Goal: Task Accomplishment & Management: Complete application form

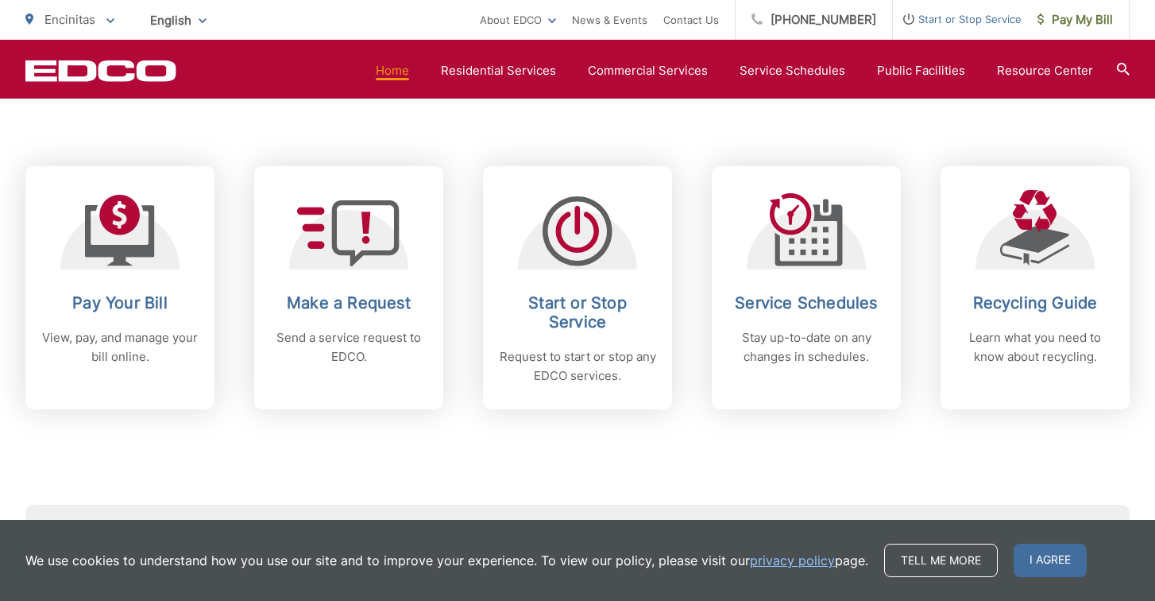
scroll to position [630, 0]
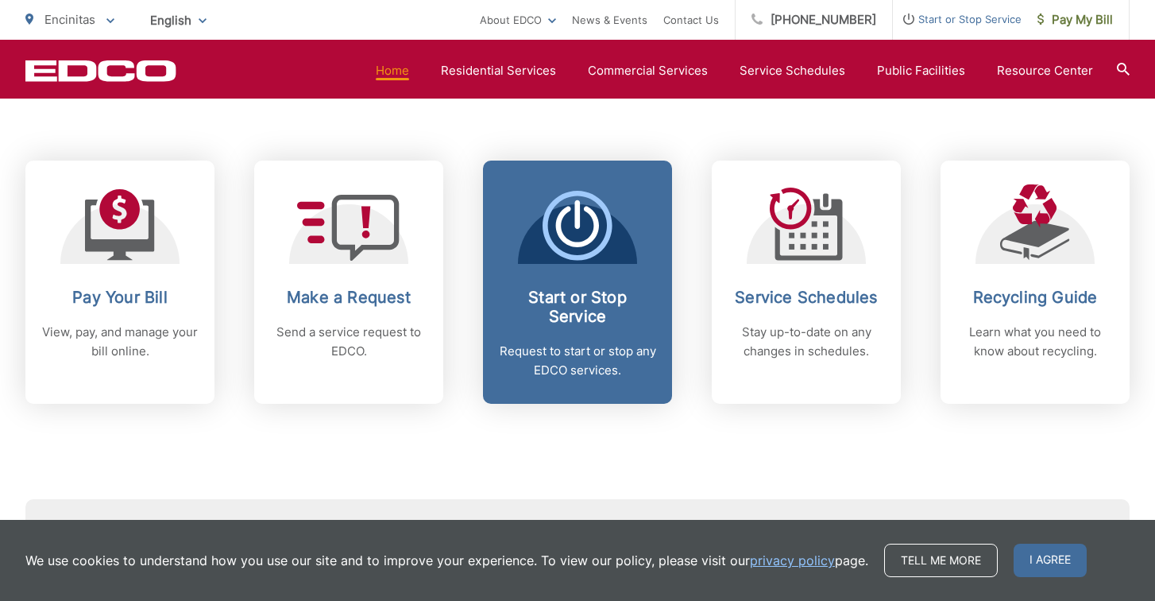
click at [571, 338] on div "Start or Stop Service Request to start or stop any EDCO services." at bounding box center [577, 334] width 157 height 92
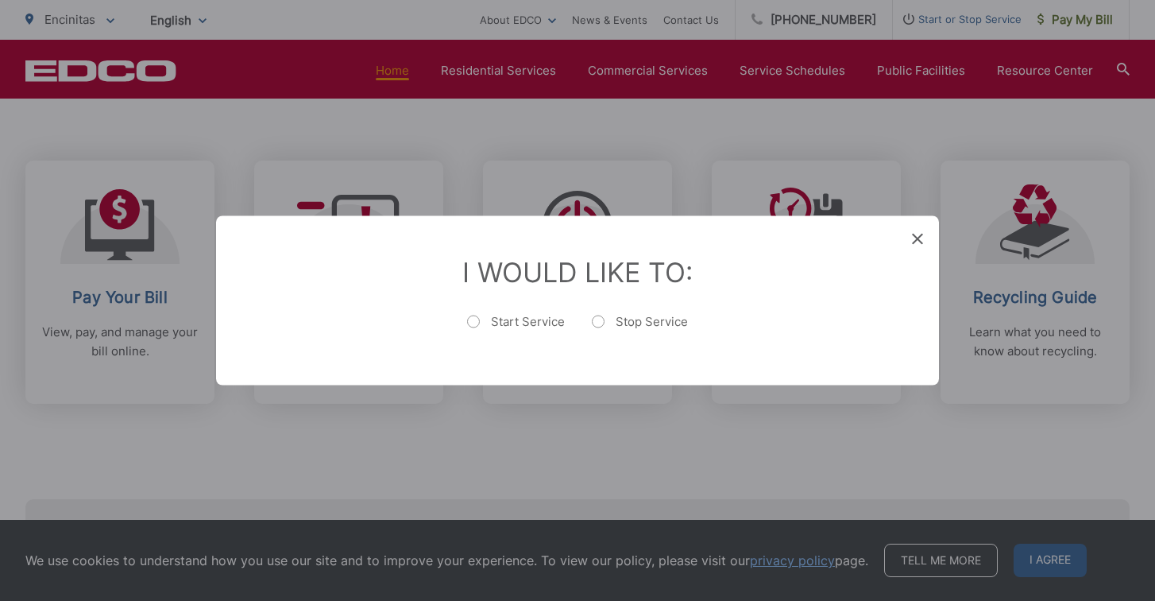
click at [480, 323] on label "Start Service" at bounding box center [516, 330] width 98 height 32
radio input "true"
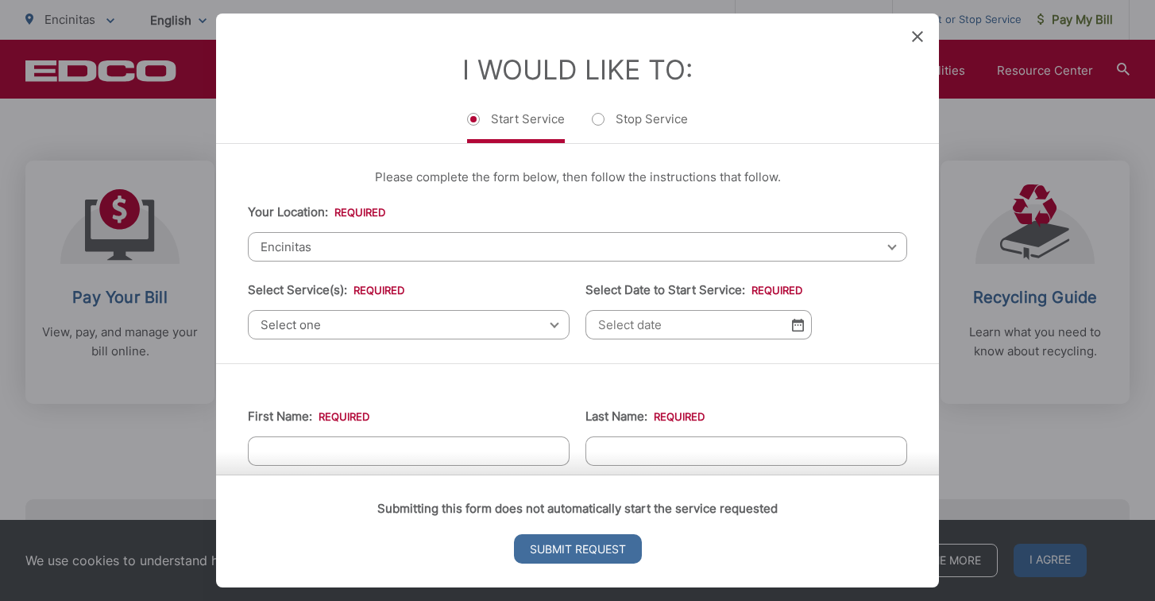
click at [481, 250] on span "Encinitas" at bounding box center [577, 246] width 659 height 29
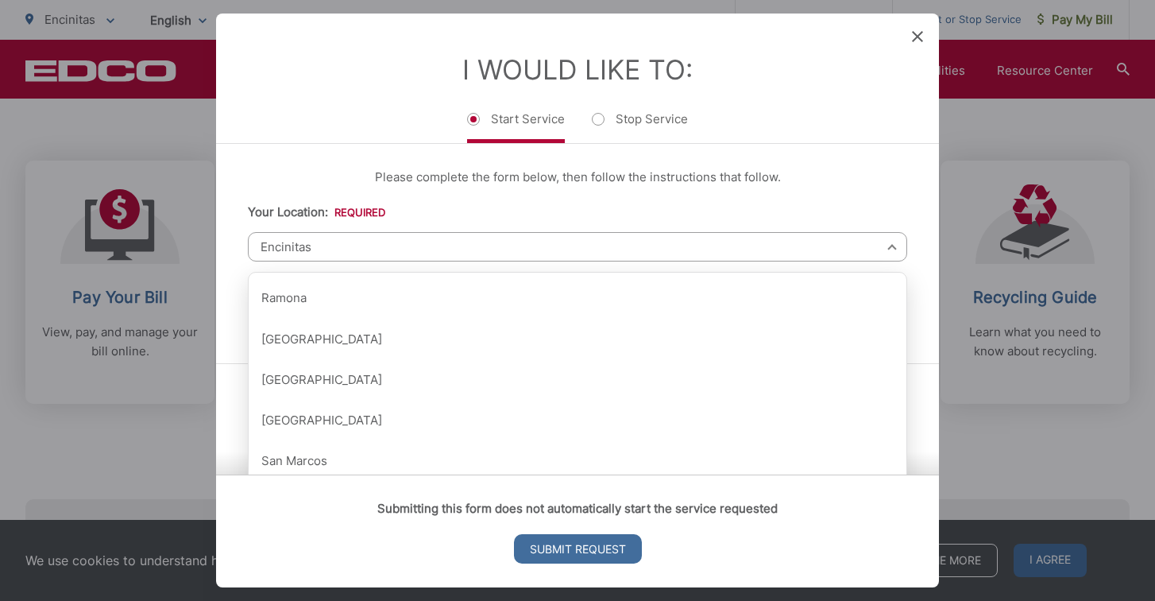
scroll to position [1691, 0]
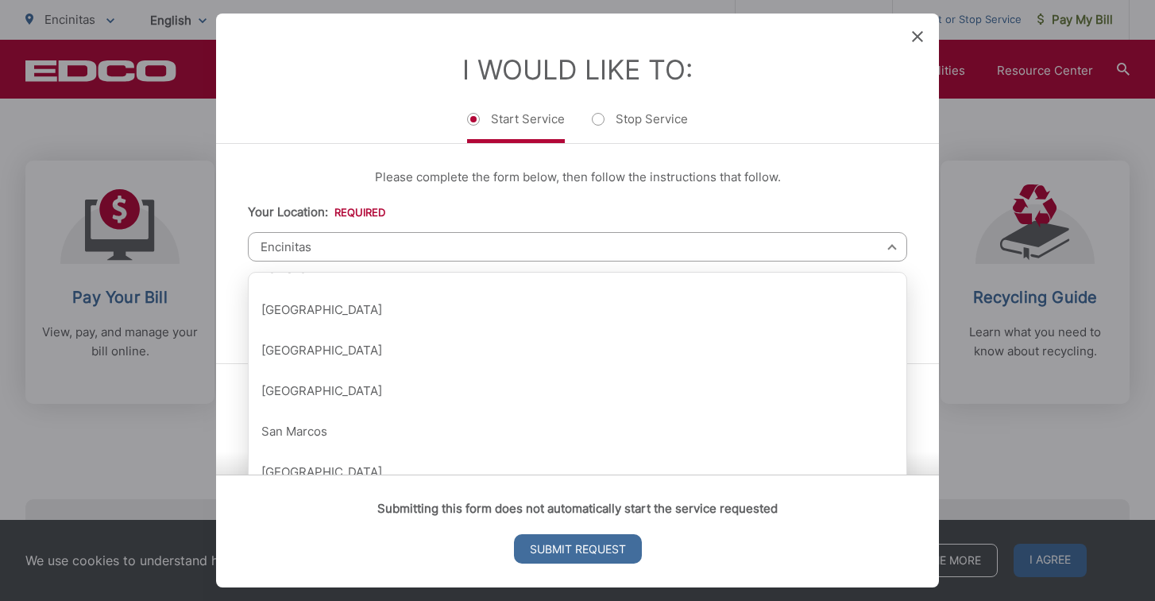
click at [908, 82] on div "I Would Like To: Start Service Stop Service" at bounding box center [577, 78] width 723 height 129
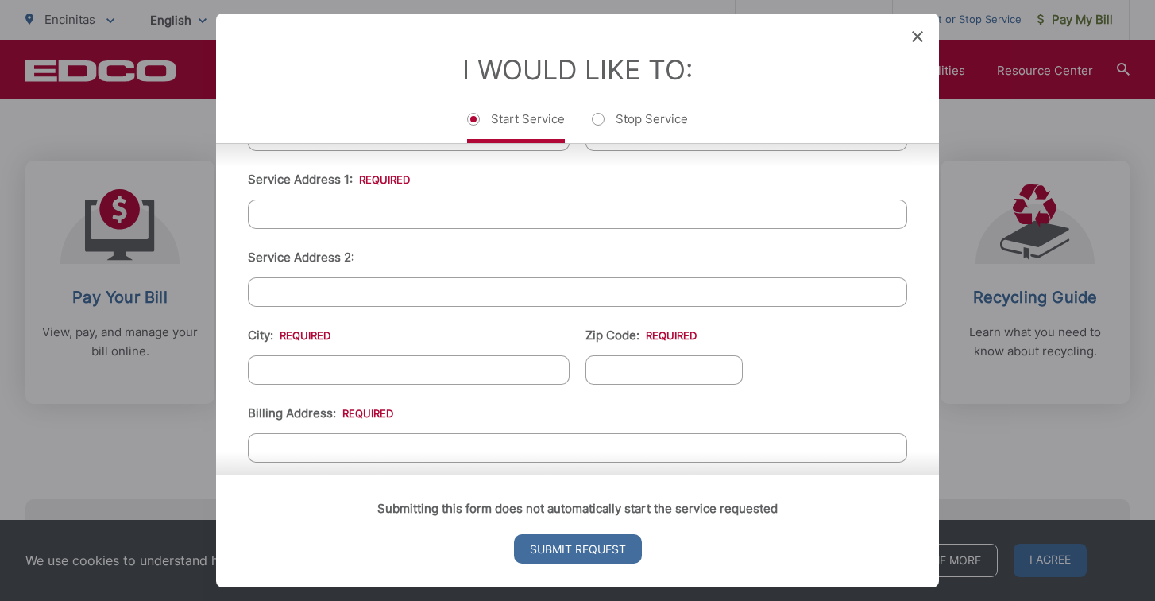
scroll to position [400, 0]
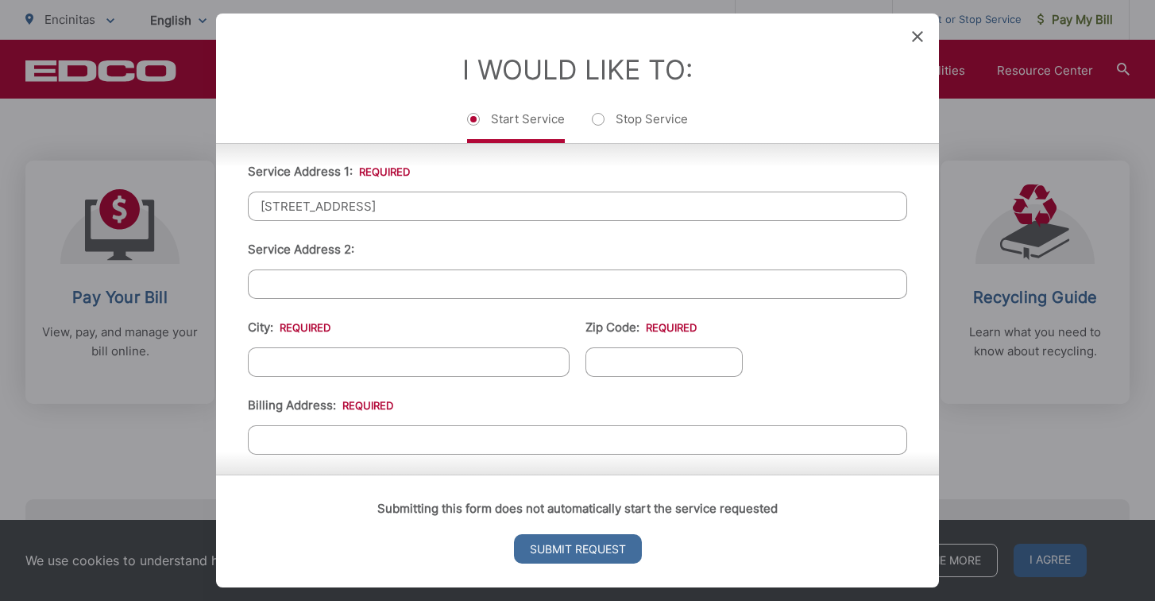
type input "[STREET_ADDRESS]"
click at [367, 378] on ul "First Name: * Last Name: * Telephone: * Email: * Service Address 1: * 1582 Lake…" at bounding box center [577, 334] width 659 height 694
type input "[GEOGRAPHIC_DATA]"
click at [636, 377] on ul "First Name: * Last Name: * Telephone: * Email: * Service Address 1: * 1582 Lake…" at bounding box center [577, 334] width 659 height 694
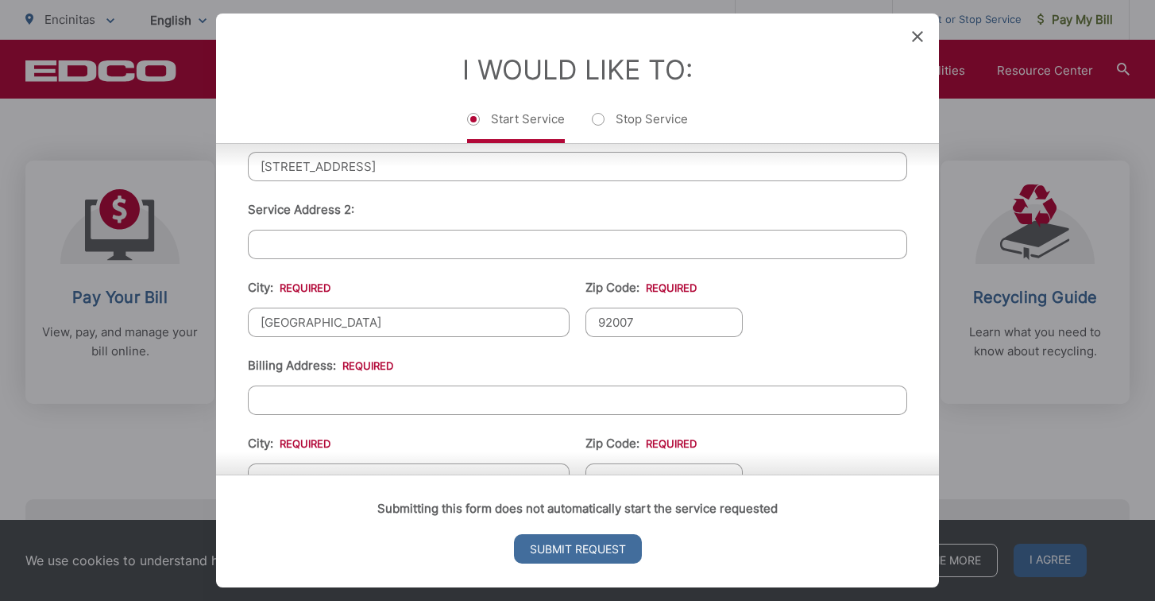
type input "92007"
click at [615, 363] on li "Billing Address: *" at bounding box center [577, 385] width 659 height 59
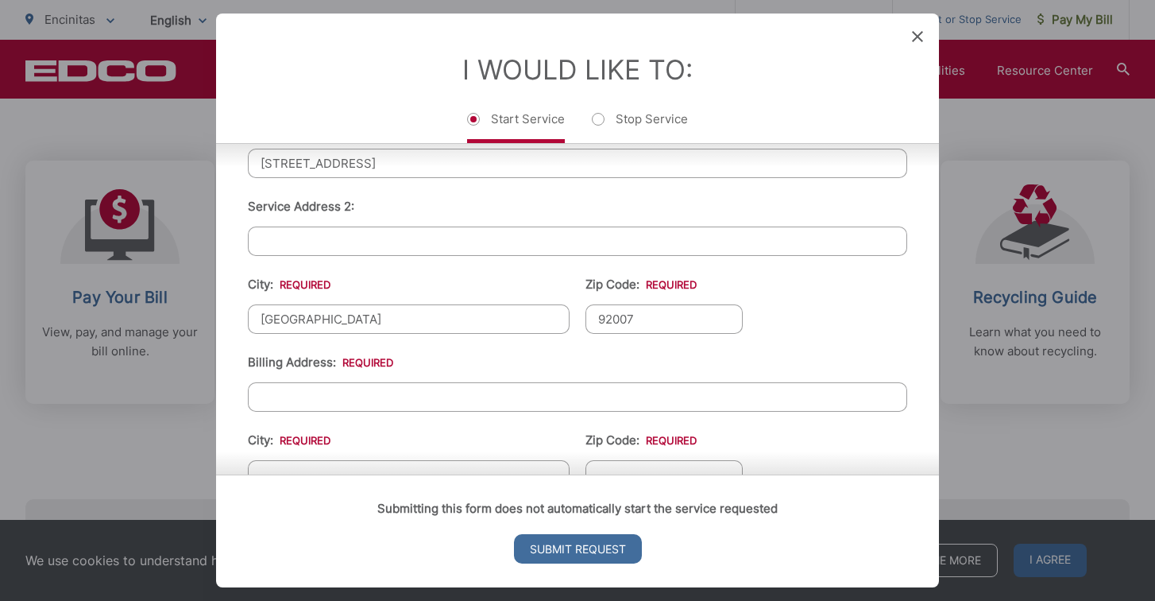
scroll to position [465, 0]
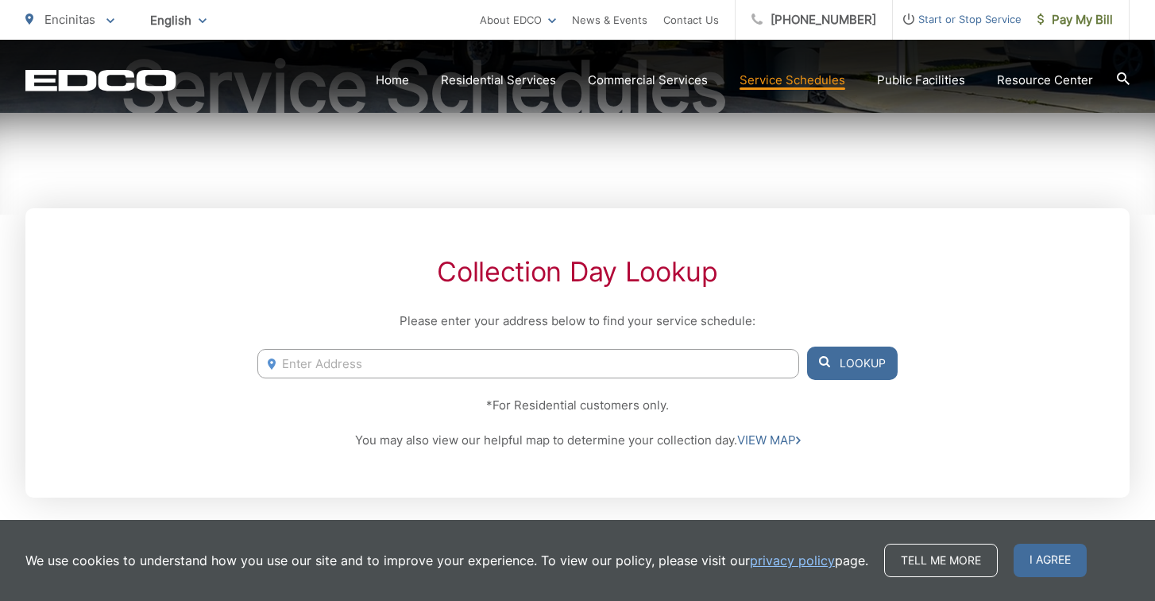
scroll to position [249, 0]
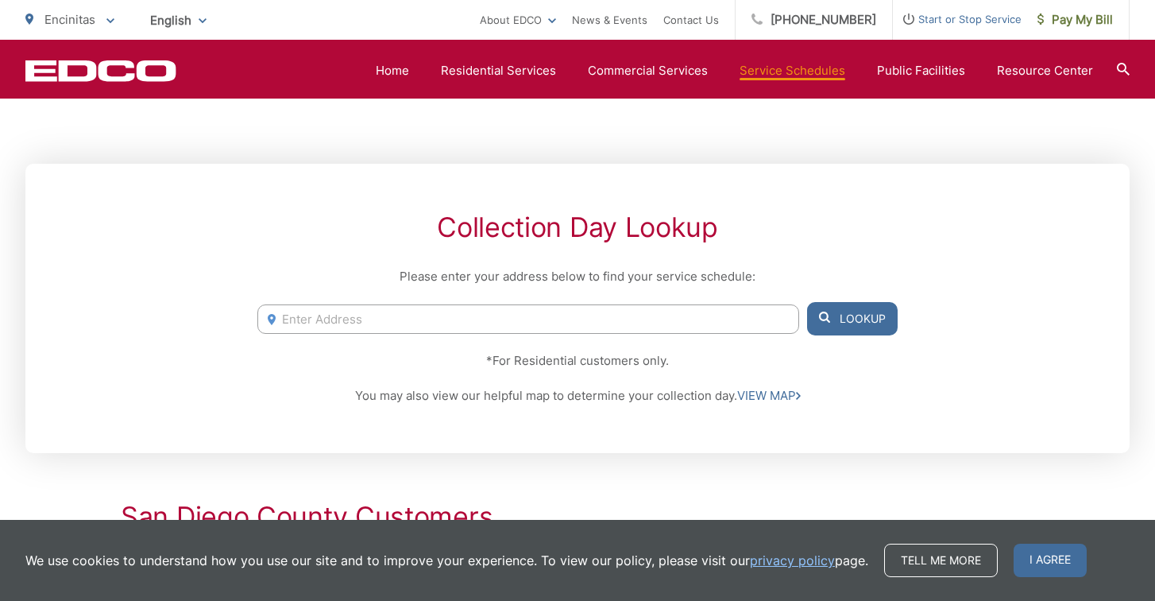
click at [557, 319] on input "Enter Address" at bounding box center [528, 318] width 542 height 29
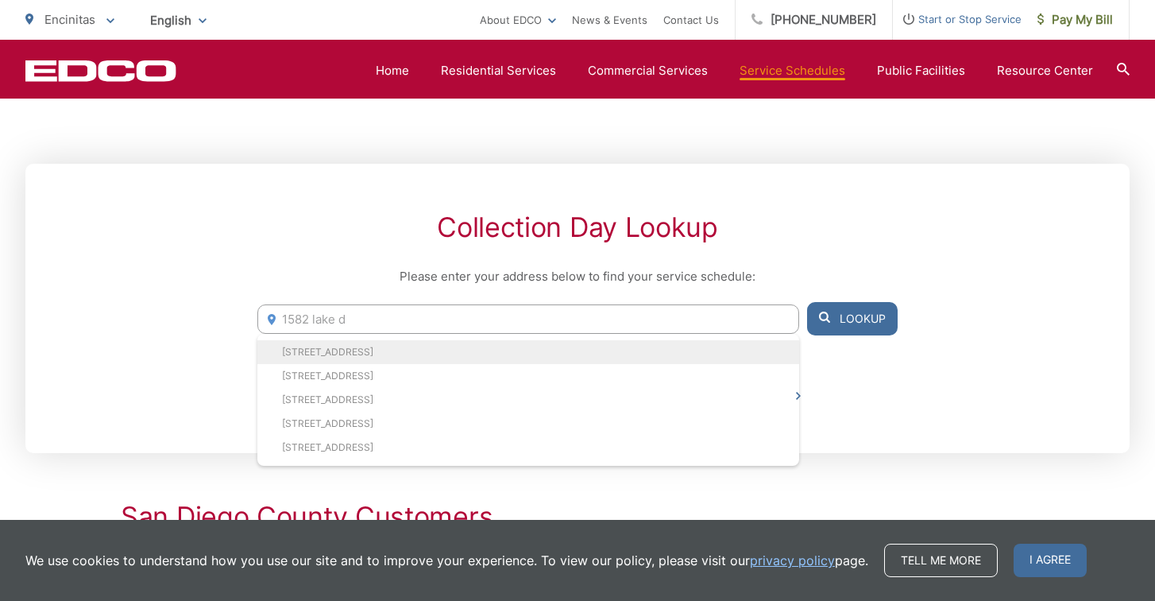
click at [516, 350] on li "1582 Lake Dr, Cardiff, CA, 92007" at bounding box center [528, 352] width 542 height 24
type input "1582 Lake Dr, Cardiff, CA, 92007"
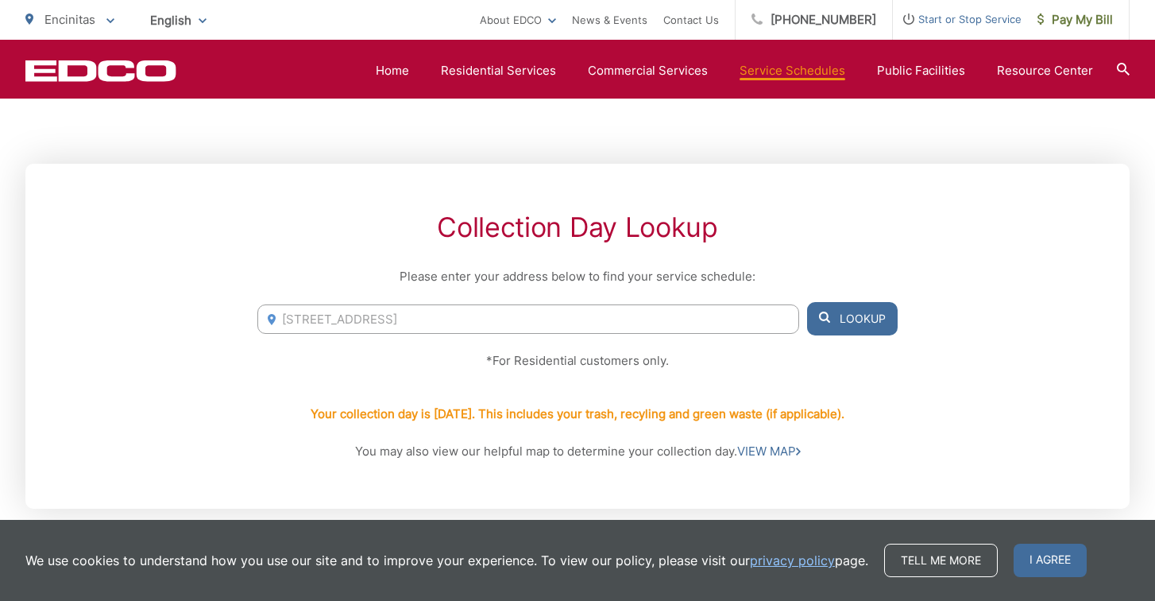
click at [839, 315] on button "Lookup" at bounding box center [852, 318] width 91 height 33
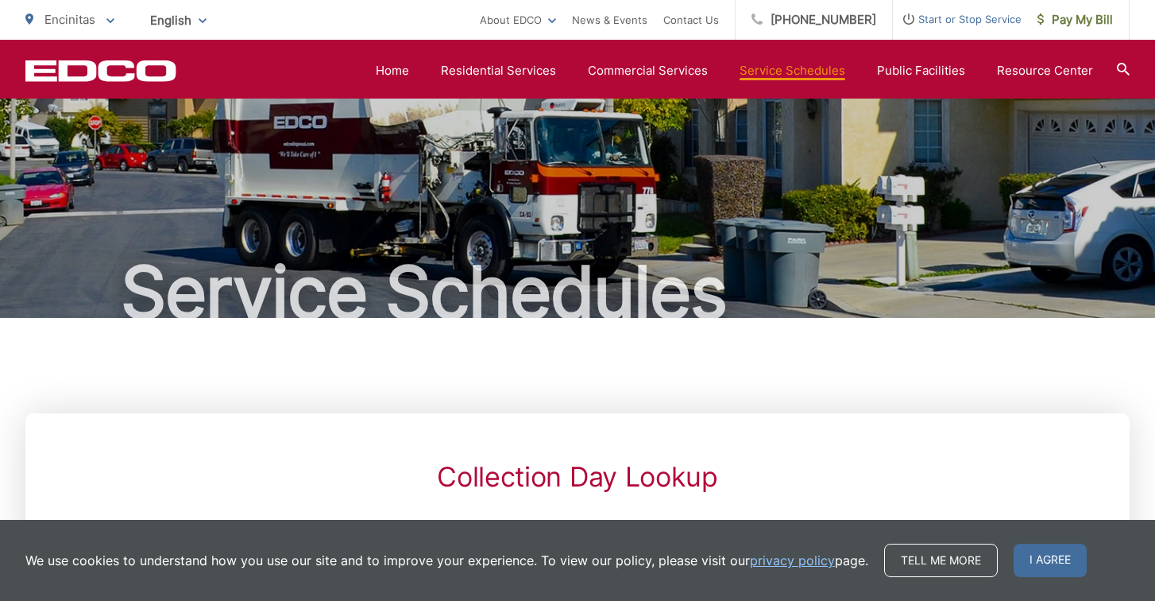
scroll to position [0, 0]
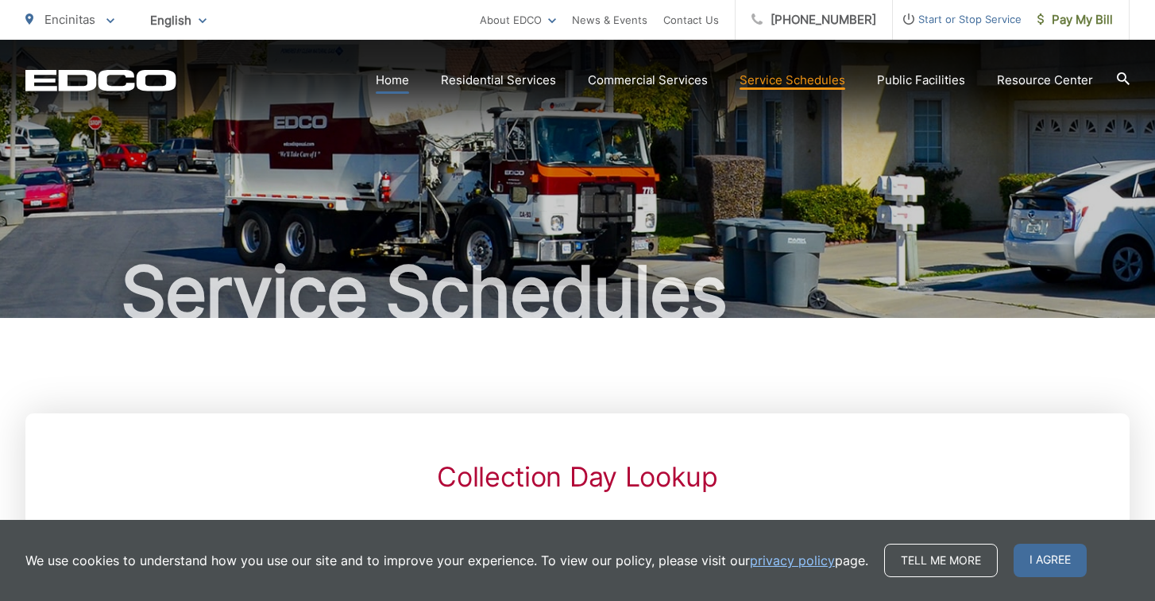
click at [388, 87] on link "Home" at bounding box center [392, 80] width 33 height 19
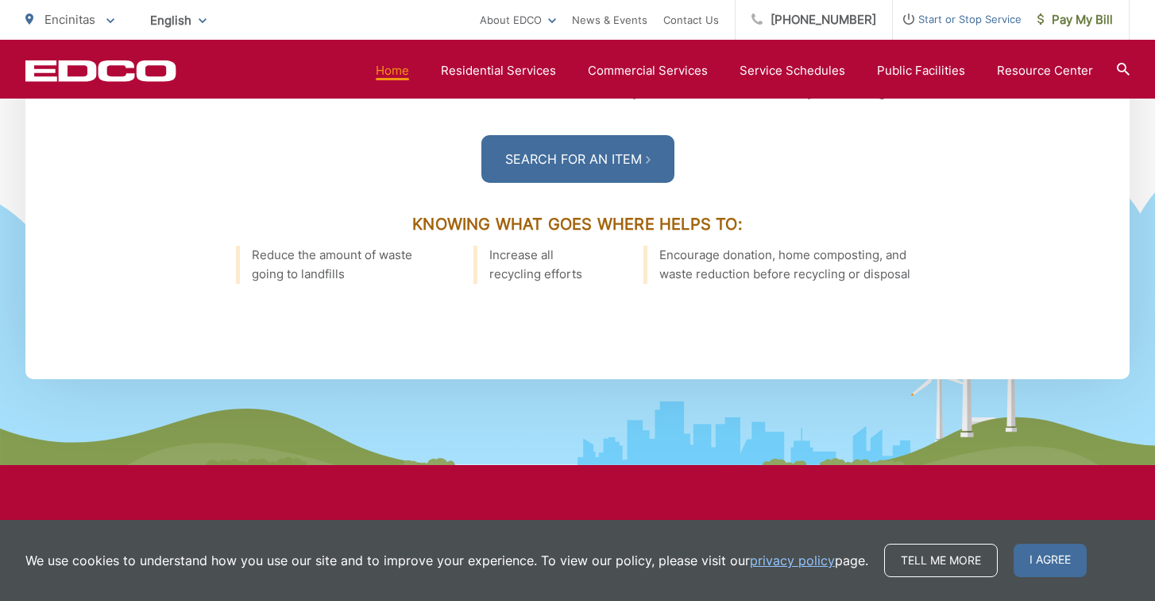
scroll to position [2289, 0]
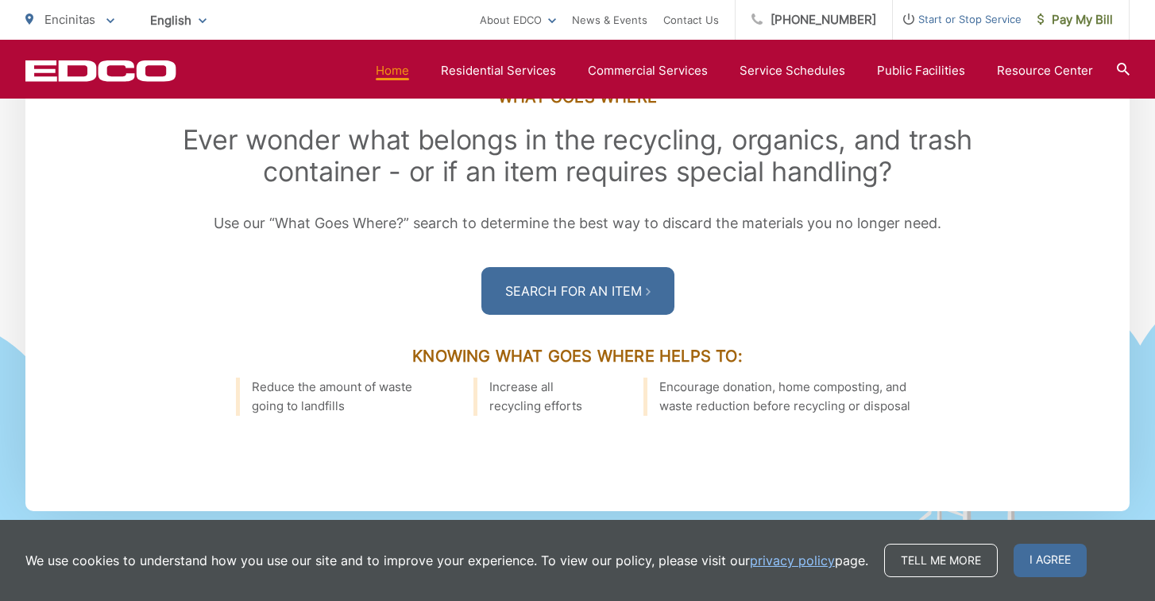
click at [97, 33] on div "Encinitas To change your zip code, enter it below and press change. Change Take…" at bounding box center [69, 20] width 89 height 40
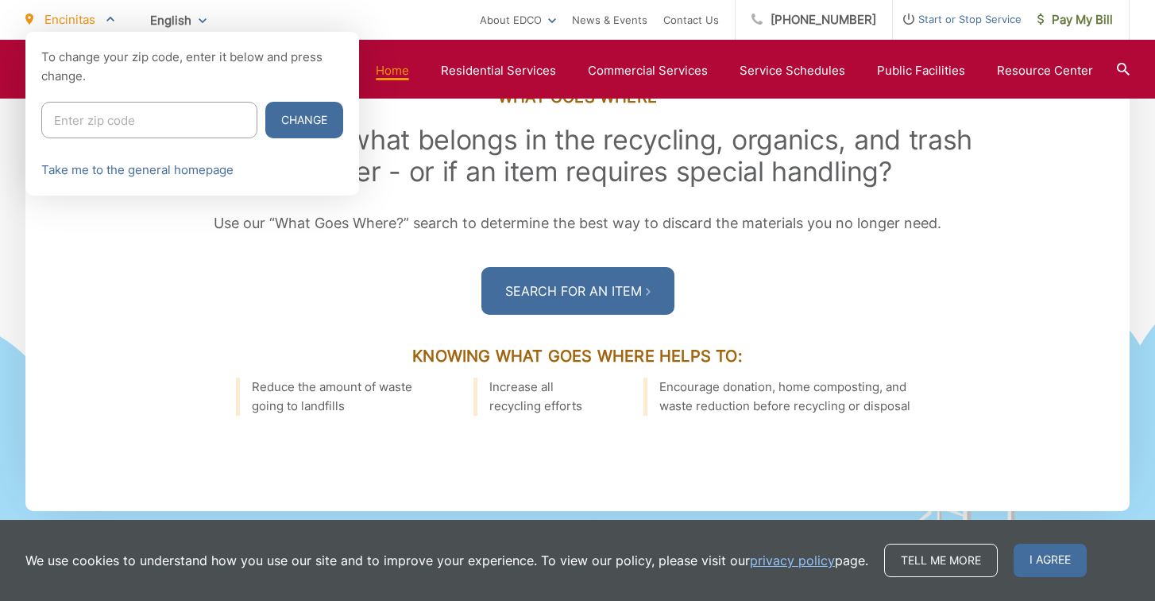
click at [99, 28] on p "Encinitas" at bounding box center [69, 19] width 89 height 19
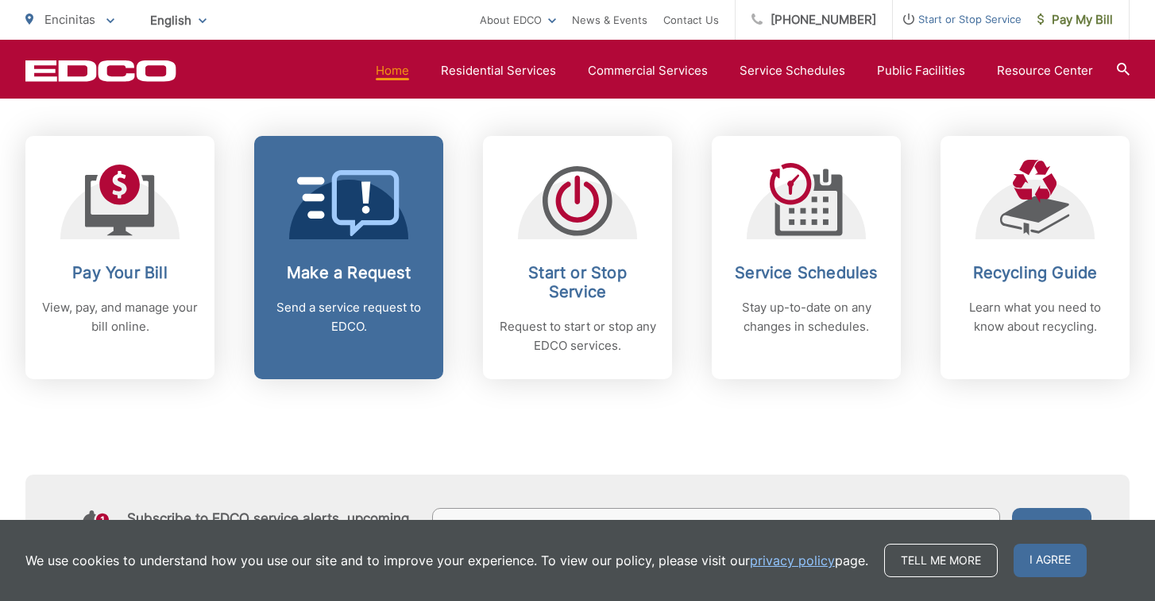
scroll to position [667, 0]
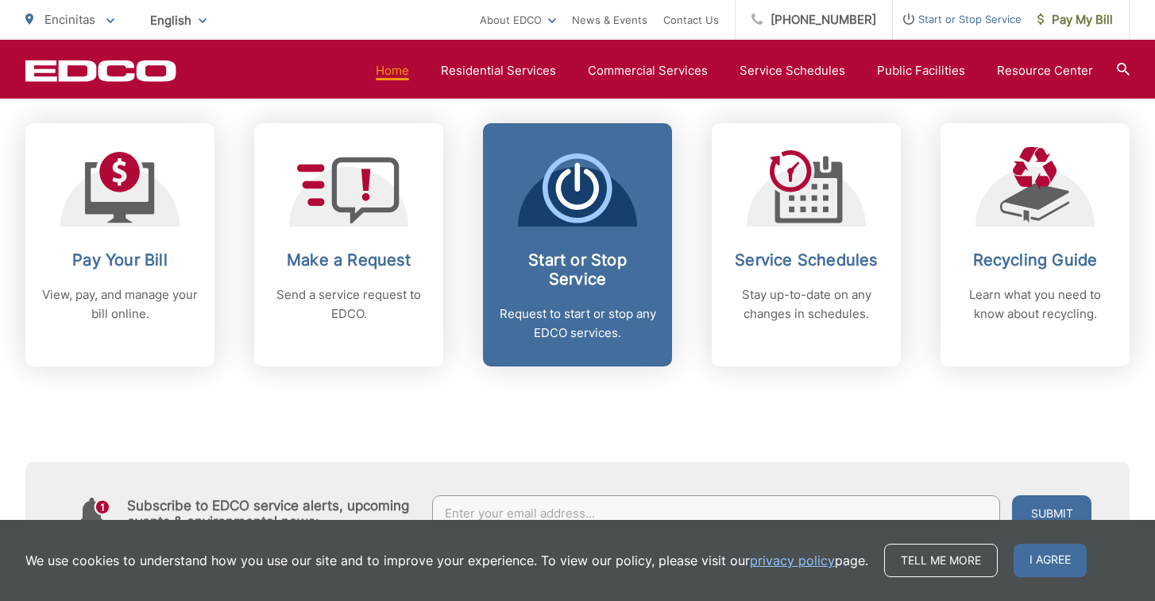
click at [636, 287] on h2 "Start or Stop Service" at bounding box center [577, 269] width 157 height 38
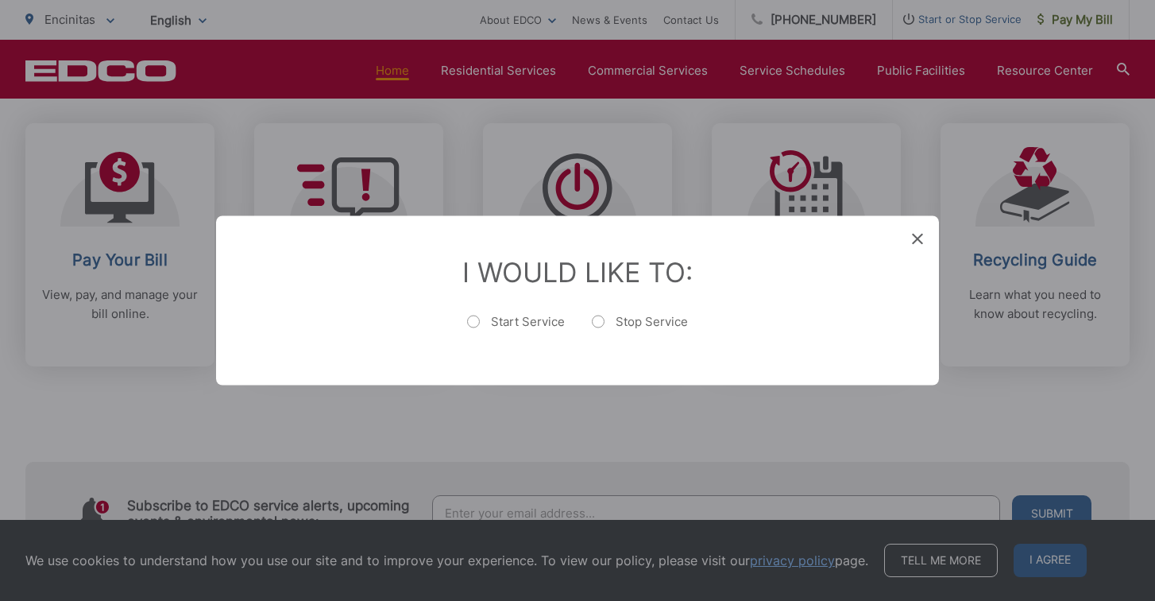
click at [494, 315] on label "Start Service" at bounding box center [516, 330] width 98 height 32
radio input "true"
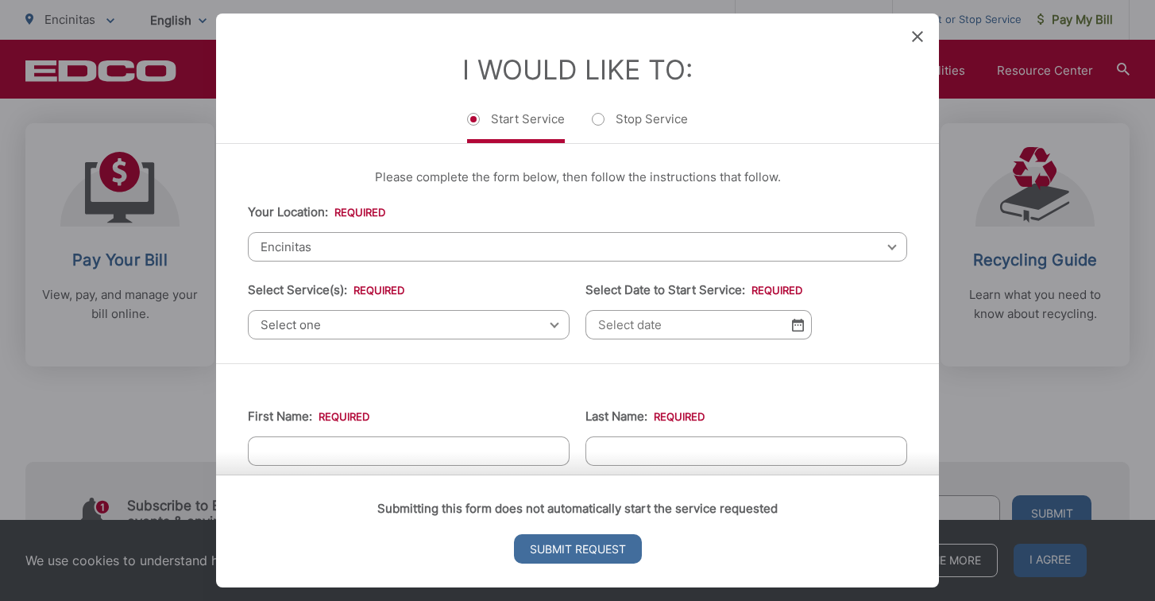
click at [462, 323] on span "Select one" at bounding box center [409, 324] width 322 height 29
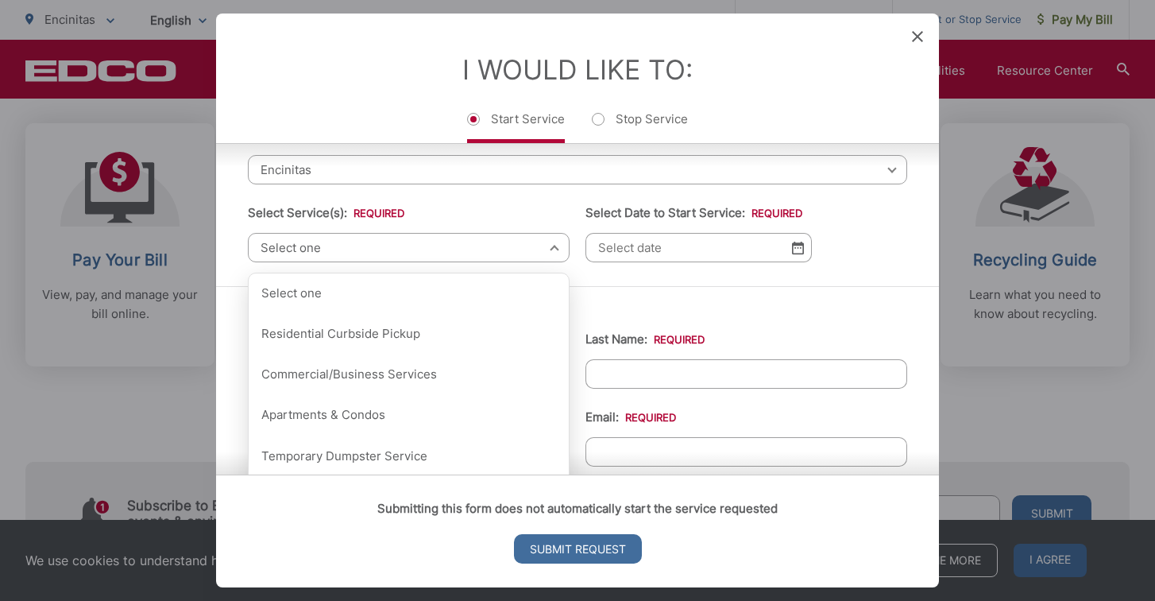
scroll to position [89, 0]
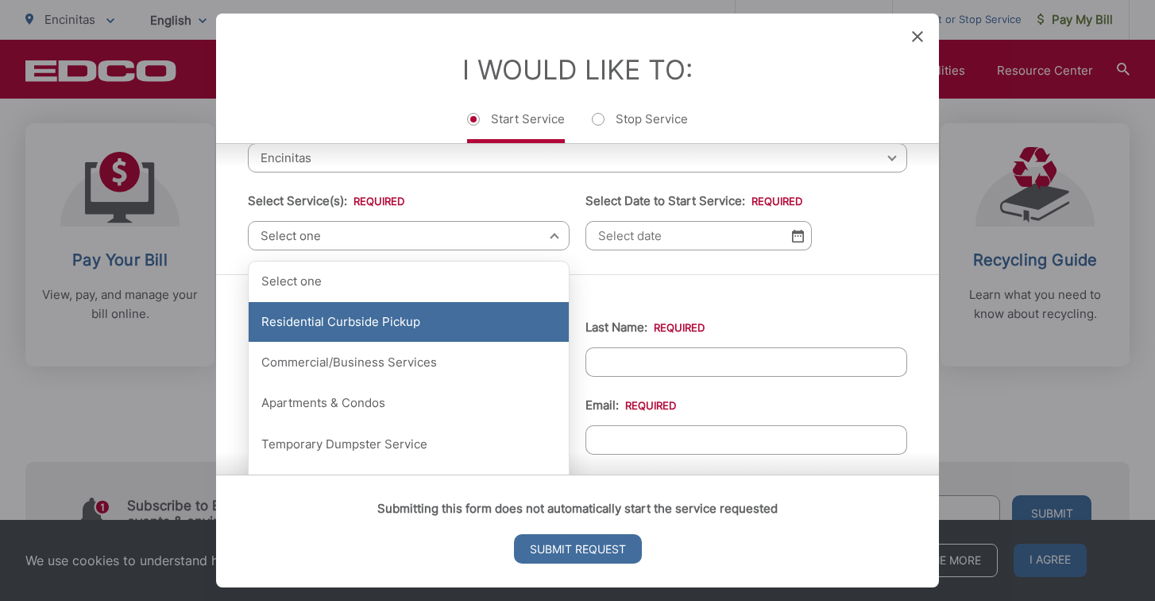
click at [416, 319] on div "Residential Curbside Pickup" at bounding box center [409, 322] width 320 height 40
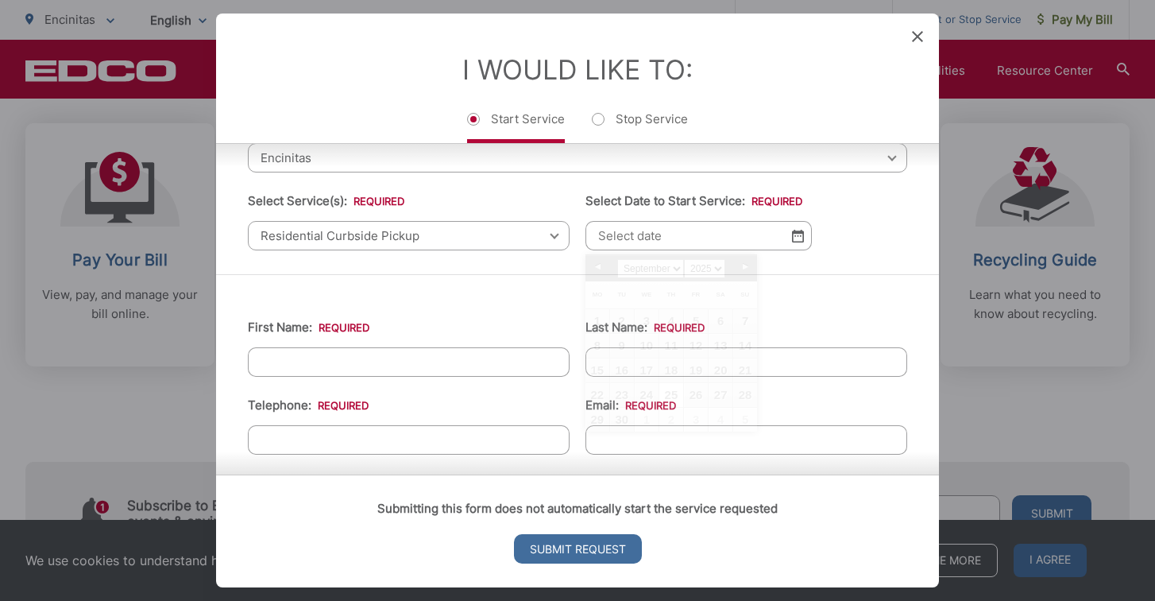
click at [701, 242] on input "Select Date to Start Service: *" at bounding box center [699, 235] width 226 height 29
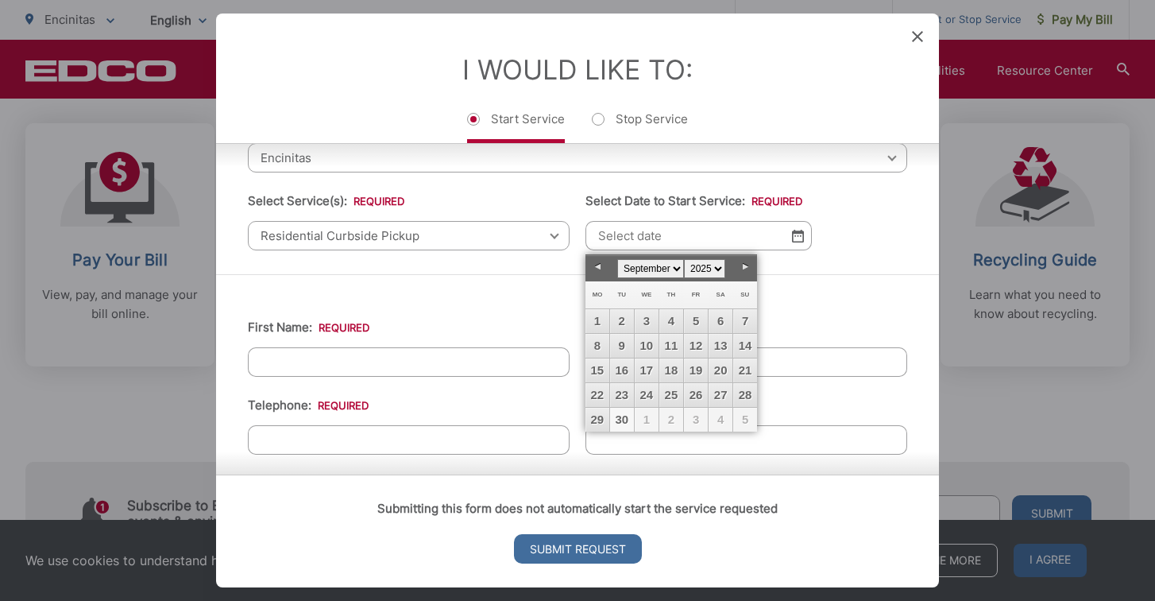
click at [617, 422] on link "30" at bounding box center [622, 420] width 24 height 24
type input "09/30/2025"
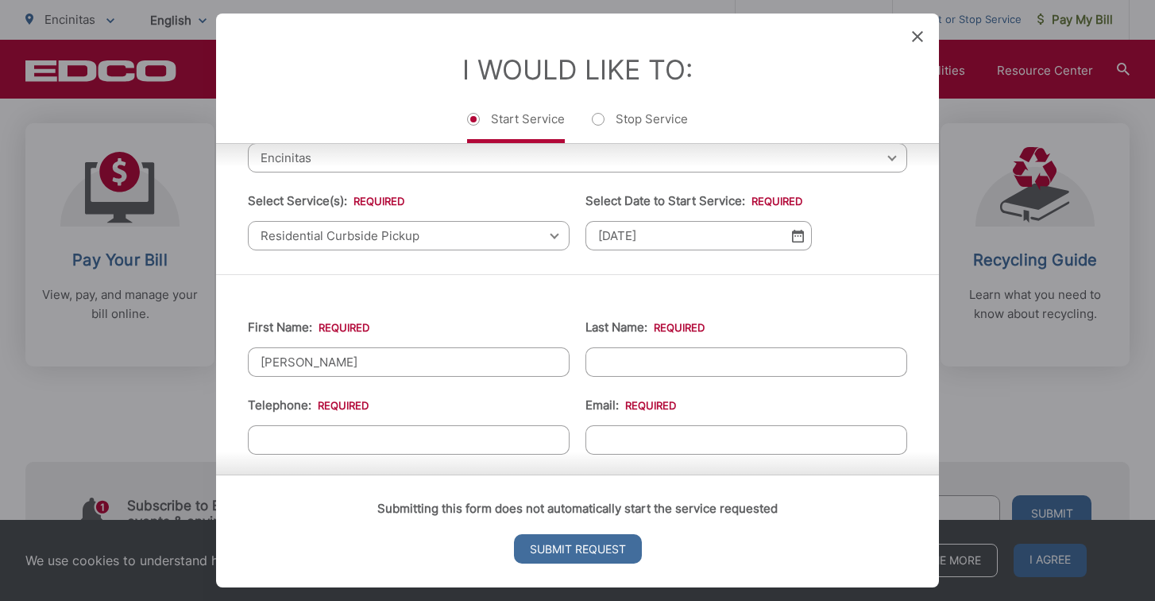
type input "Daphne"
type input "Tuncer"
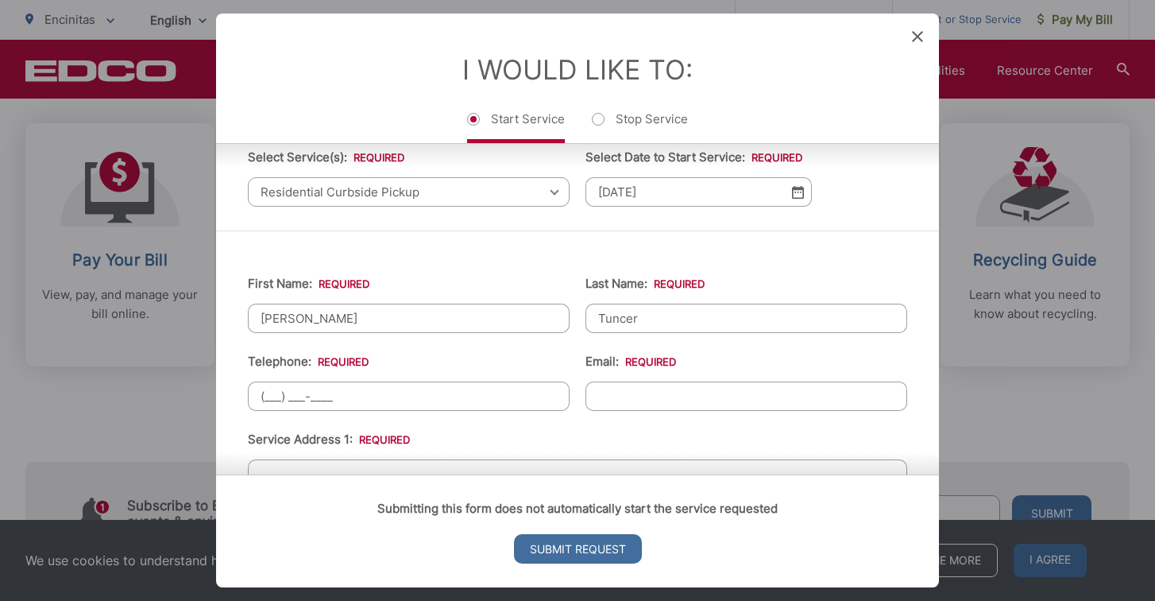
scroll to position [133, 0]
click at [272, 396] on input "(___) ___-____" at bounding box center [409, 395] width 322 height 29
type input "(831) 334-8515"
type input "da"
type input "daphnetuncer@gmail.com"
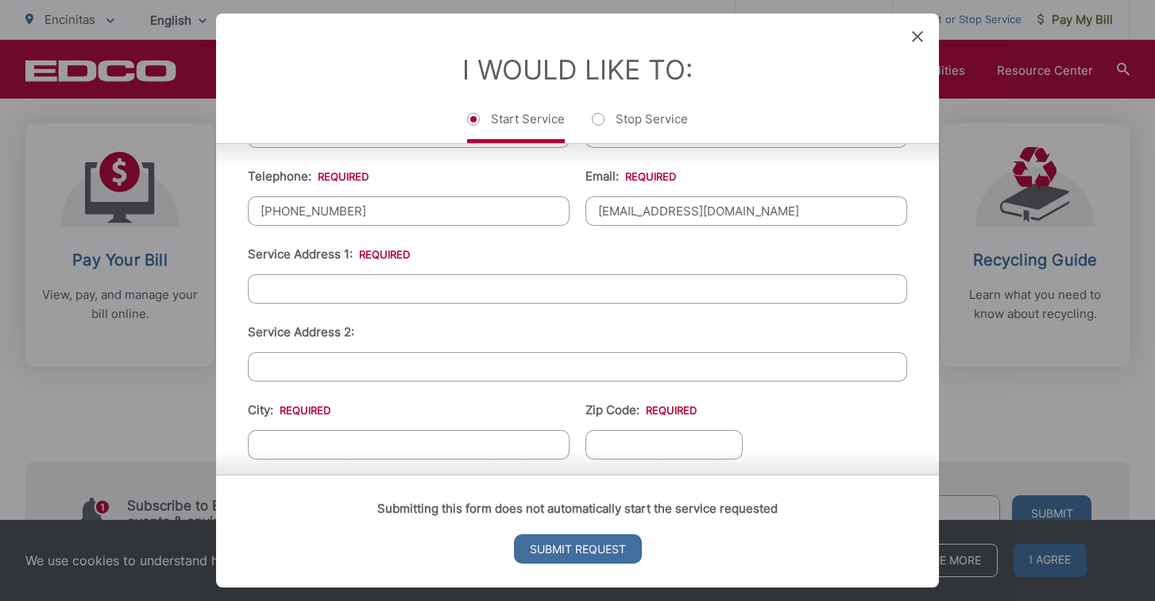
scroll to position [338, 0]
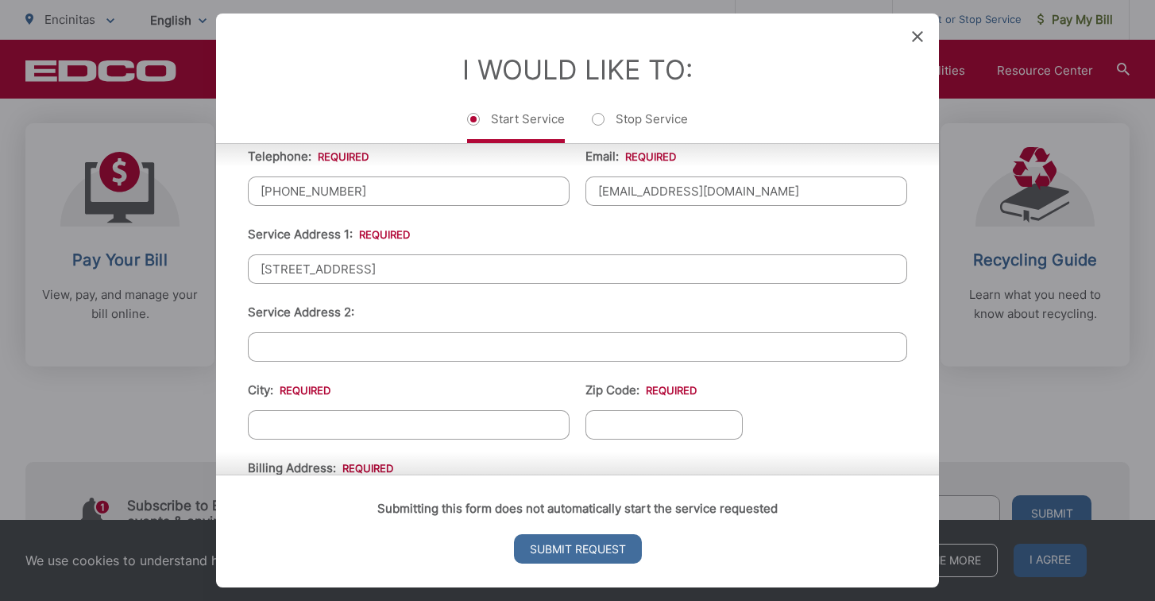
type input "[STREET_ADDRESS]"
type input "[GEOGRAPHIC_DATA]"
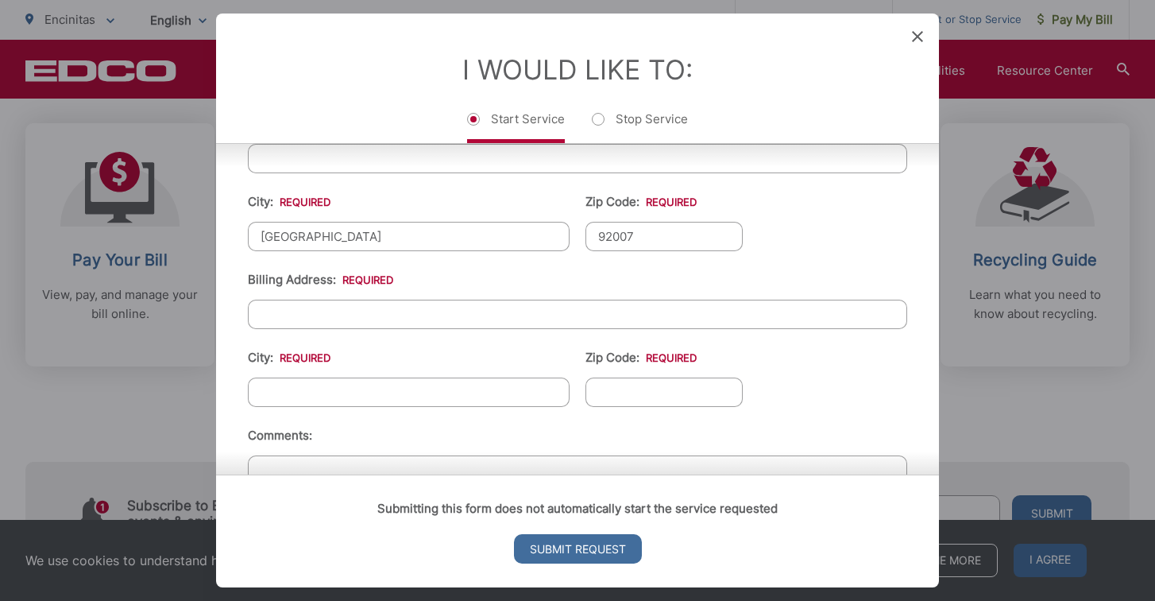
type input "92007"
type input "2"
type input "9"
type input "`"
type input "1138 Princeton St"
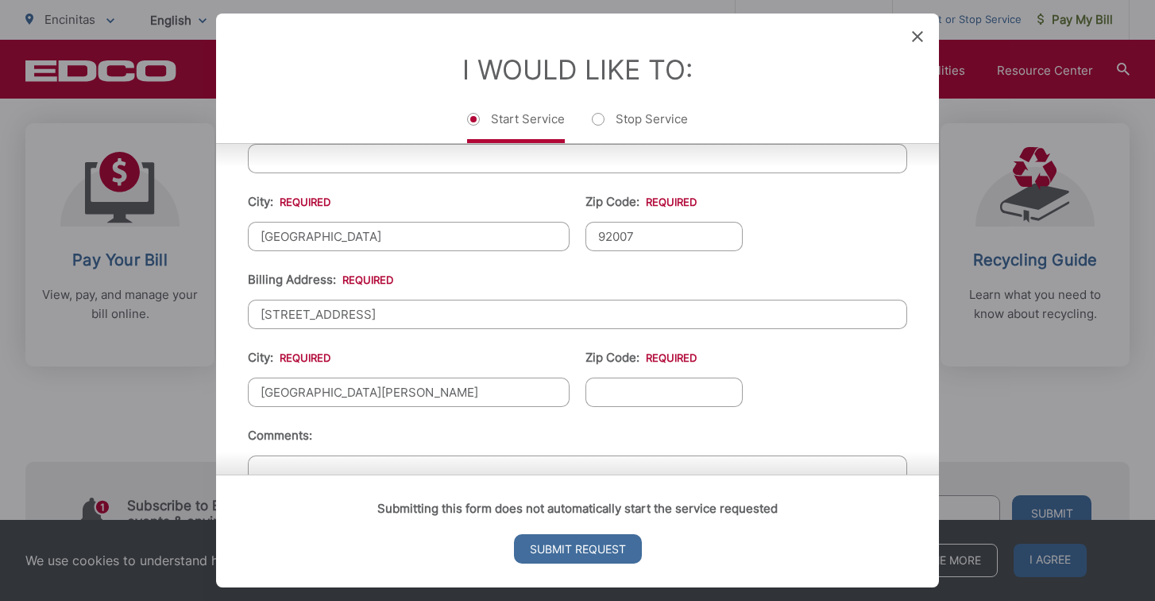
type input "Santa Monica"
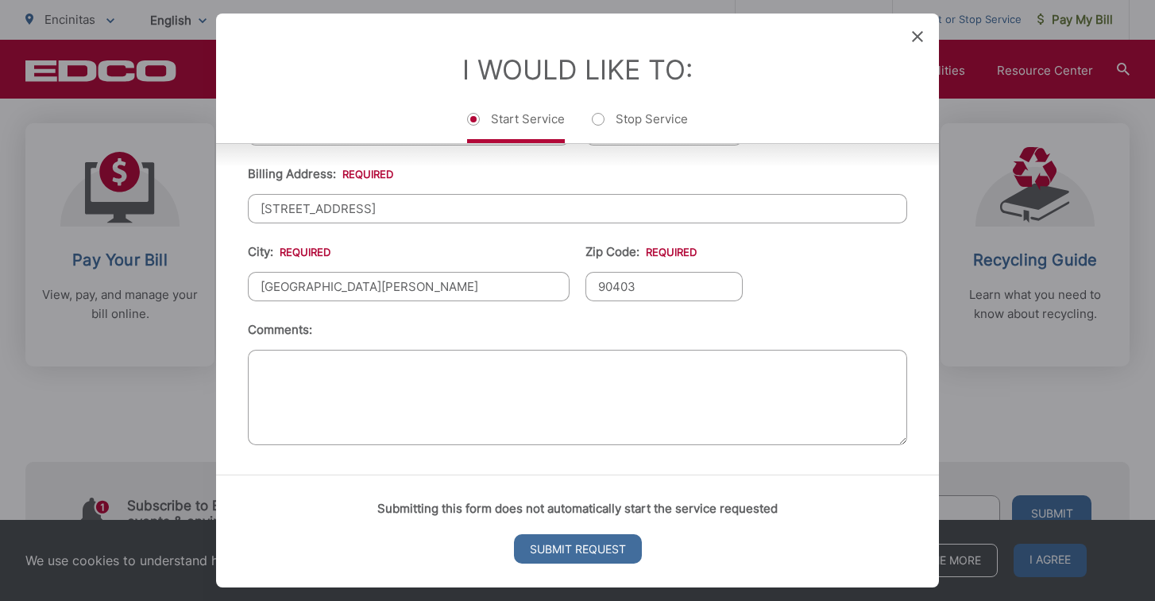
scroll to position [632, 0]
type input "90403"
click at [567, 396] on textarea "Comments:" at bounding box center [577, 397] width 659 height 95
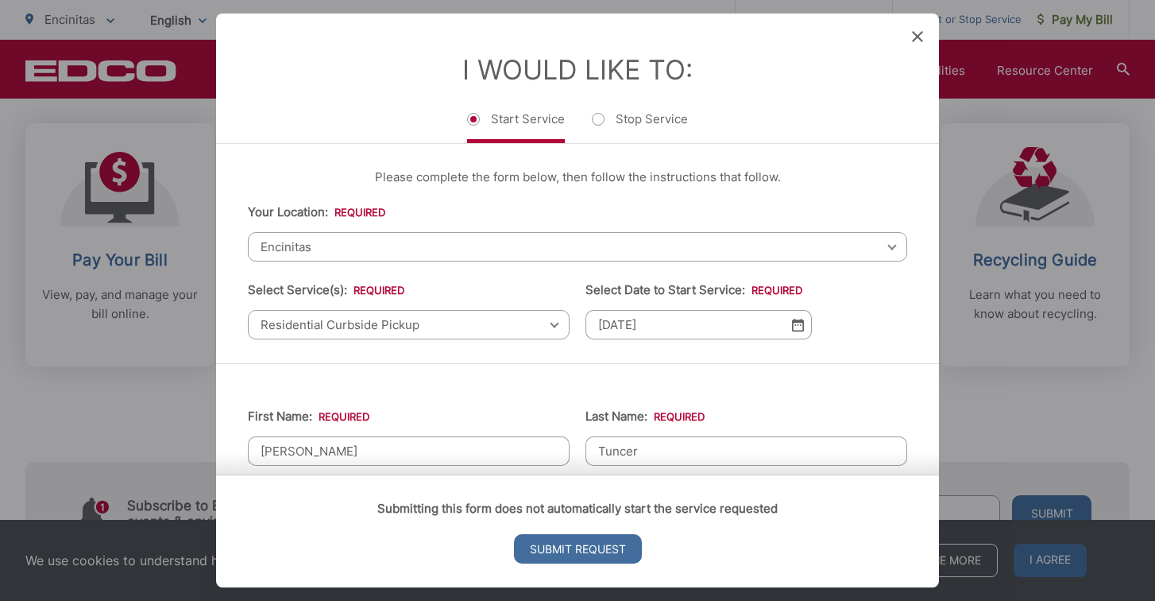
scroll to position [0, 0]
click at [570, 549] on input "Submit Request" at bounding box center [578, 548] width 128 height 29
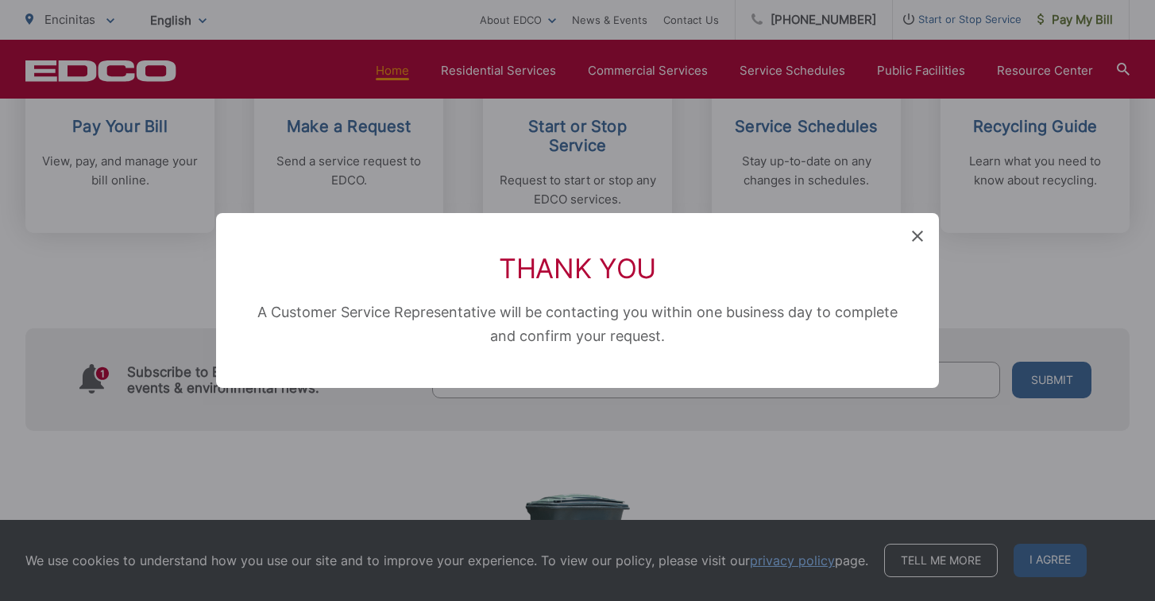
click at [921, 232] on icon at bounding box center [917, 235] width 11 height 11
